Goal: Find specific page/section

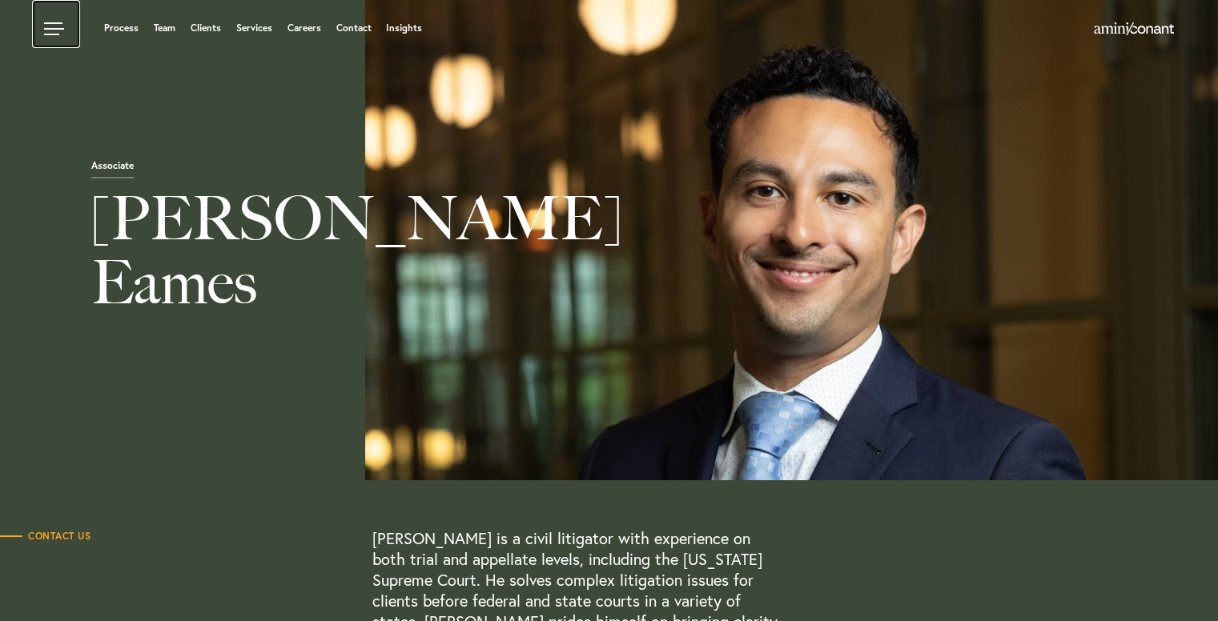
click at [63, 21] on link at bounding box center [56, 24] width 48 height 48
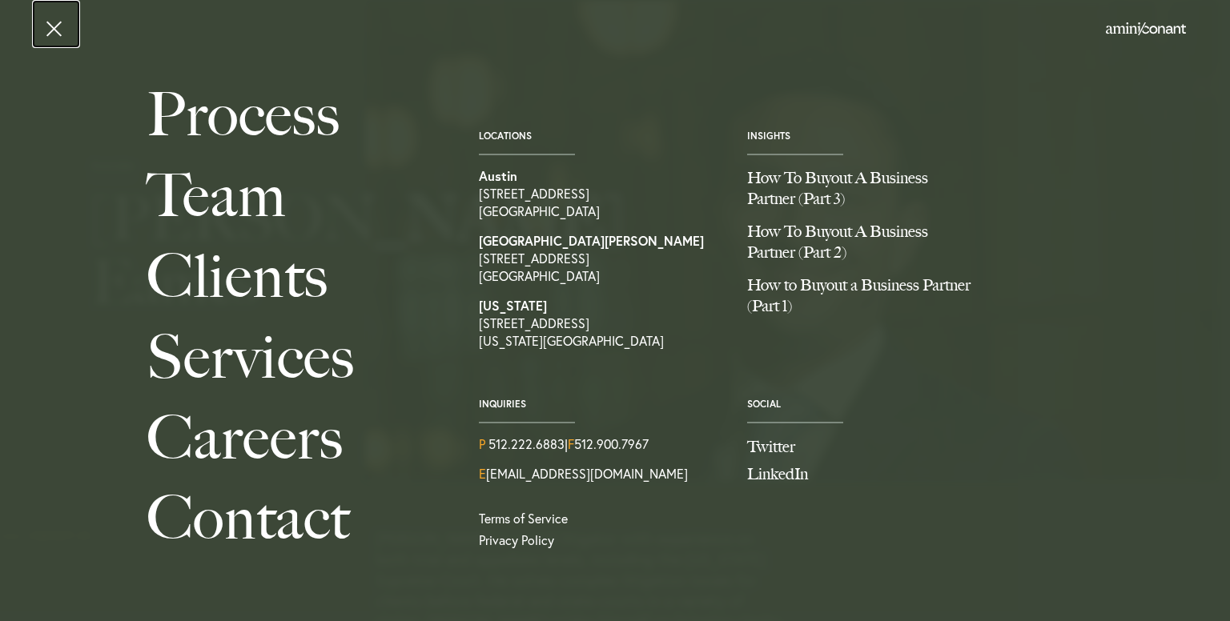
click at [53, 32] on link at bounding box center [56, 24] width 48 height 48
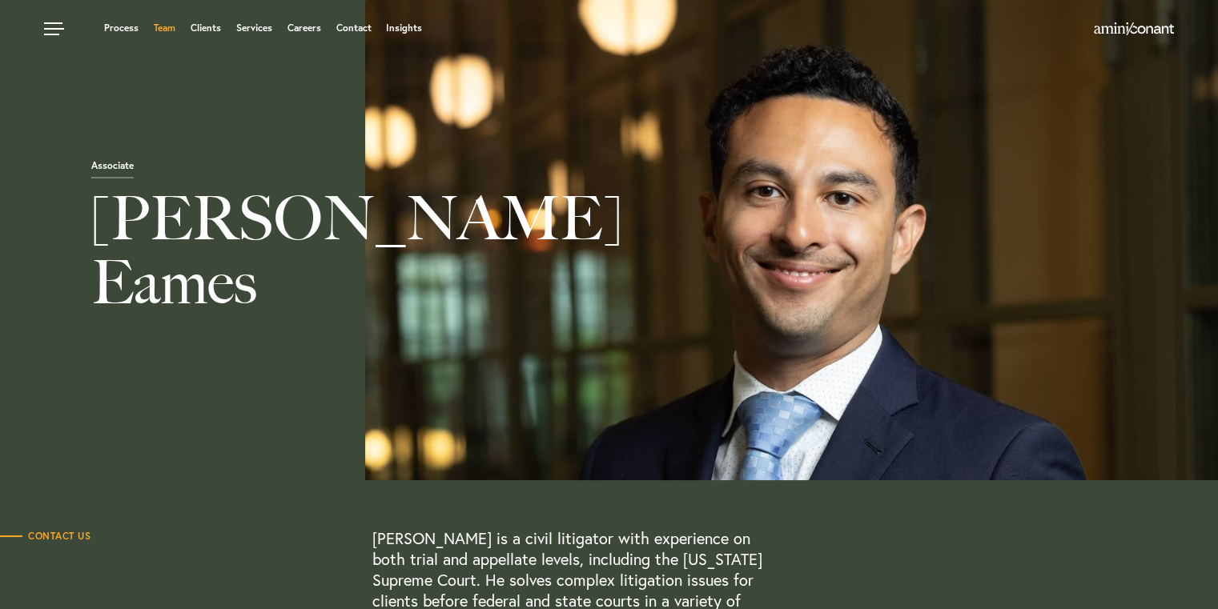
click at [160, 30] on link "Team" at bounding box center [165, 28] width 22 height 10
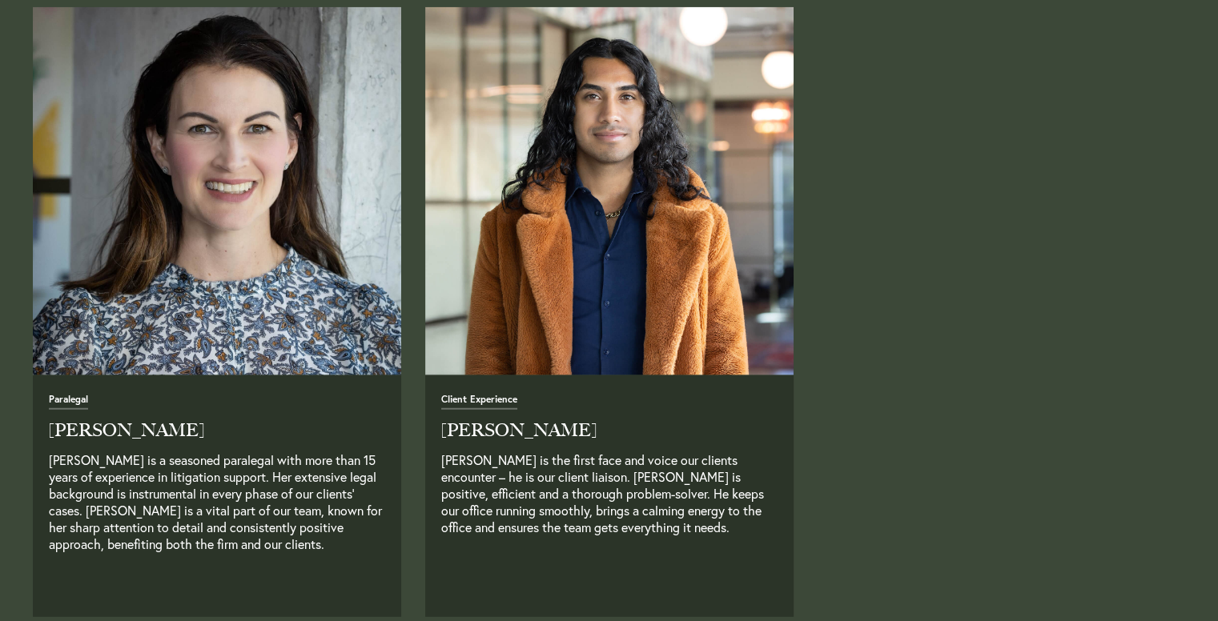
scroll to position [4003, 0]
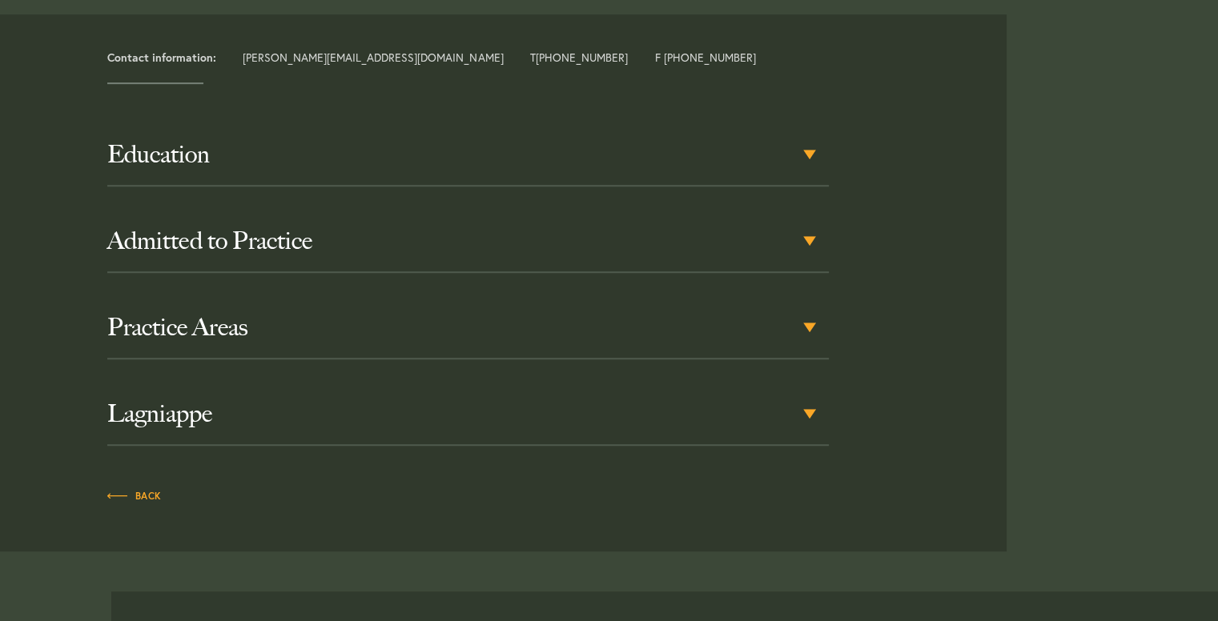
scroll to position [801, 0]
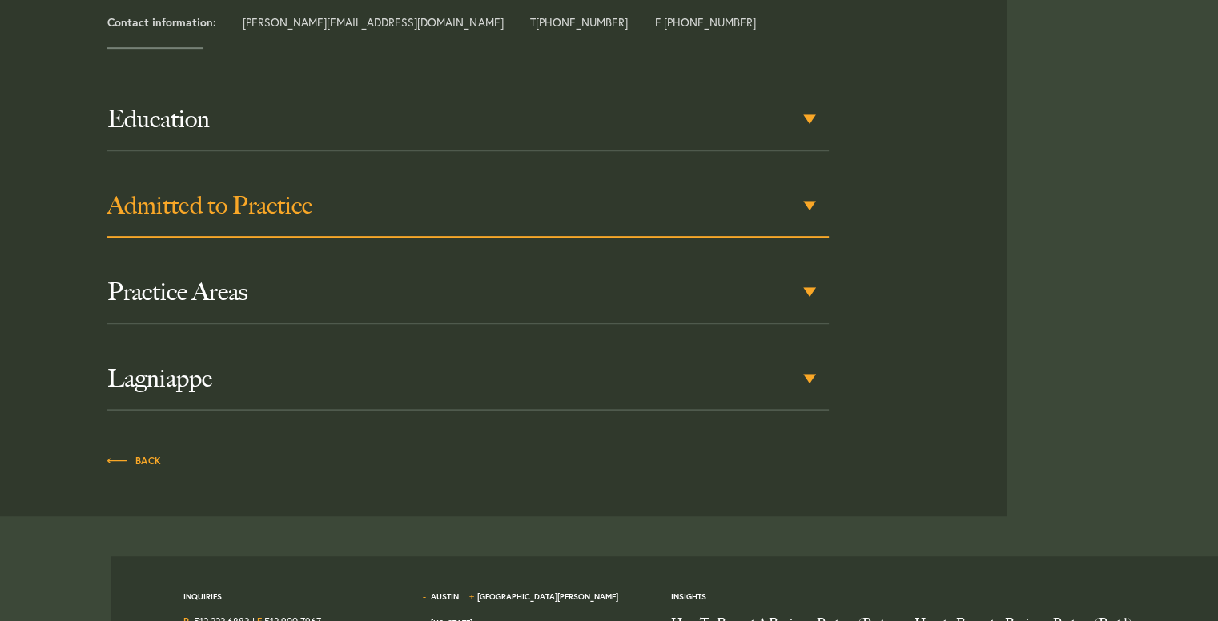
click at [509, 211] on h3 "Admitted to Practice" at bounding box center [468, 205] width 722 height 29
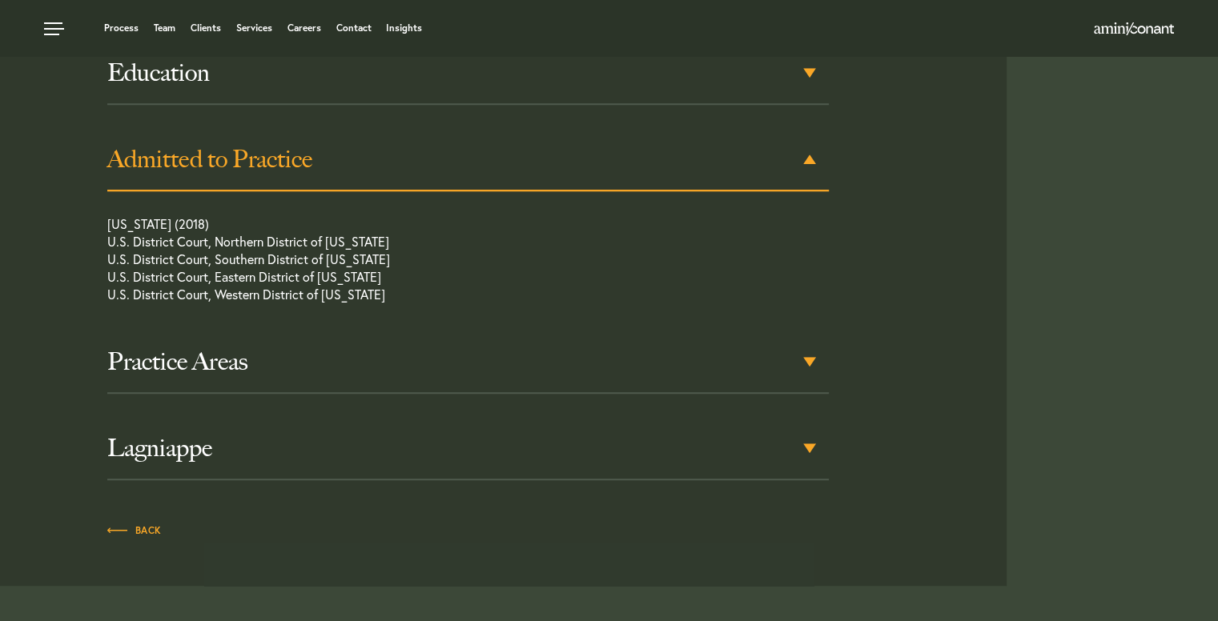
scroll to position [820, 0]
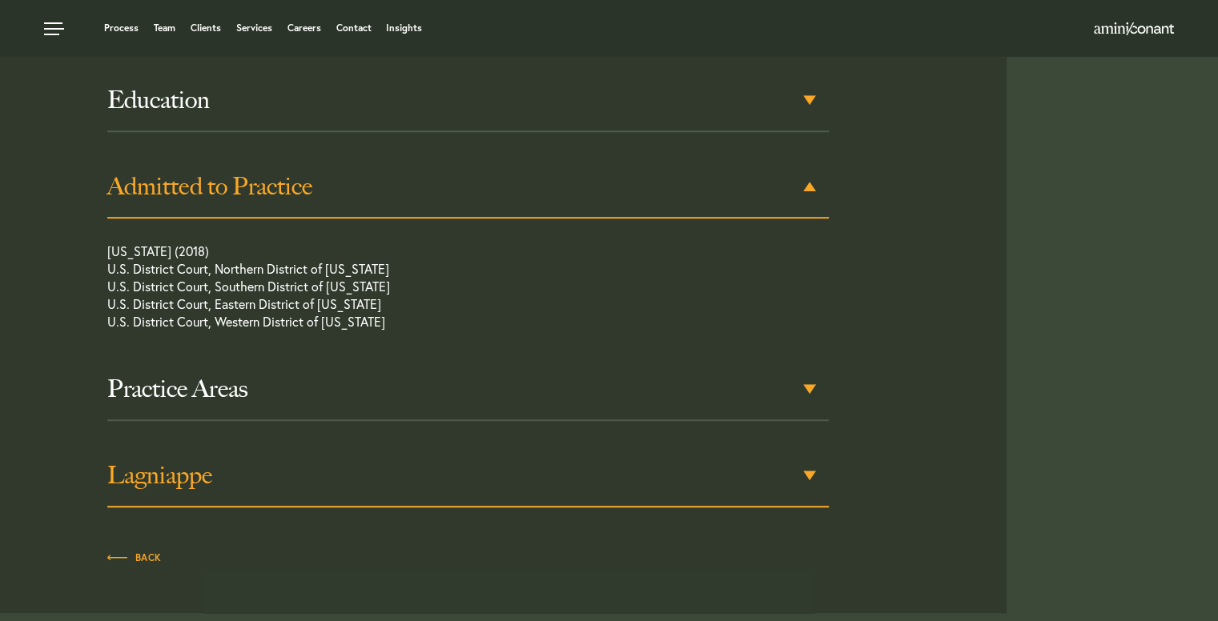
click at [476, 472] on h3 "Lagniappe" at bounding box center [468, 475] width 722 height 29
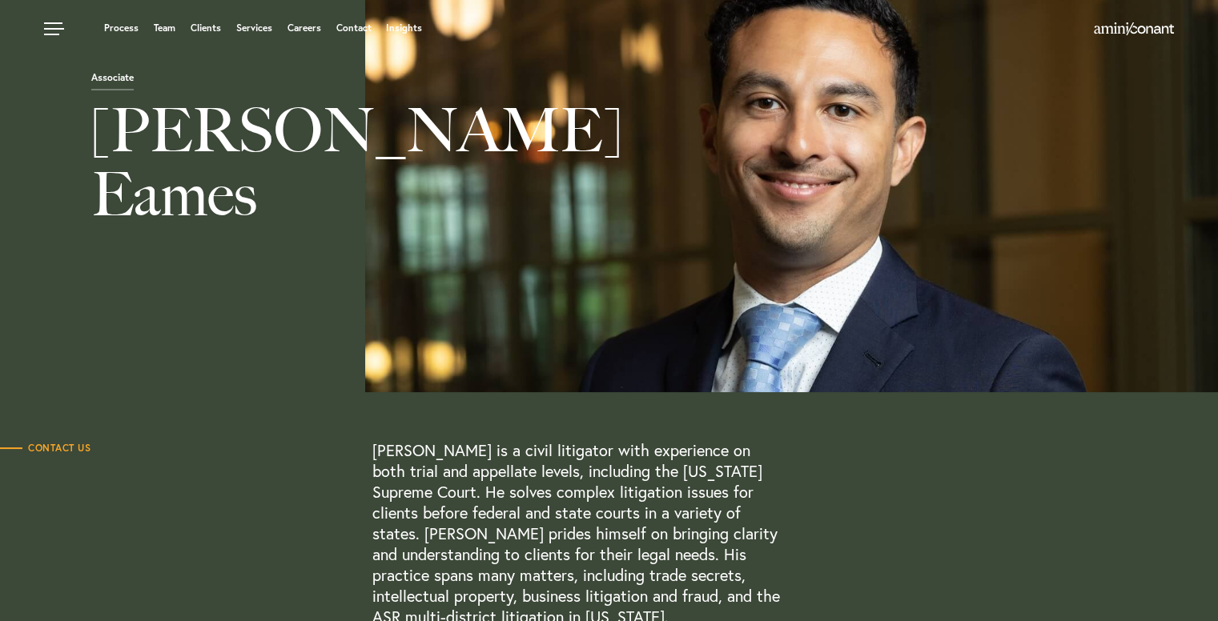
scroll to position [0, 0]
